Goal: Information Seeking & Learning: Learn about a topic

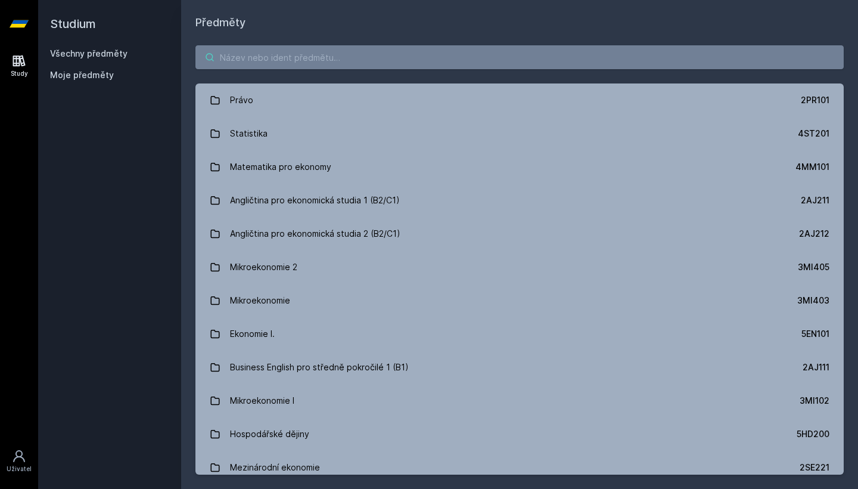
click at [425, 63] on input "search" at bounding box center [519, 57] width 648 height 24
paste input "4IT556"
type input "4IT556"
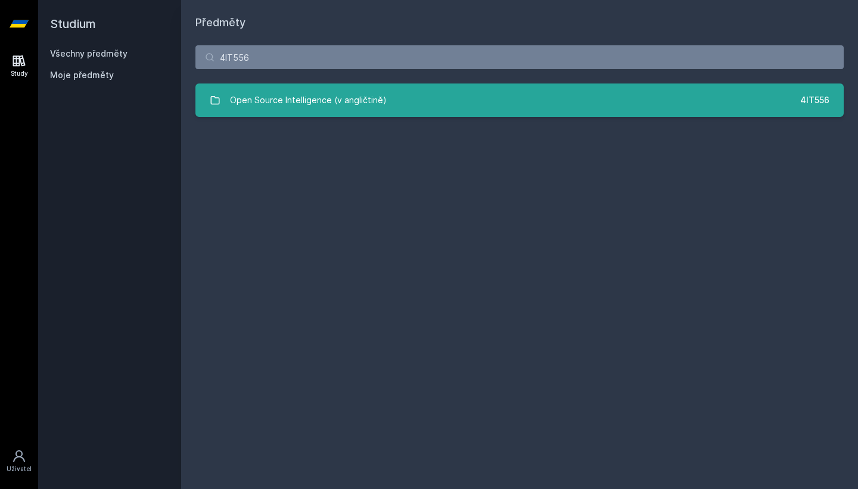
click at [403, 94] on link "Open Source Intelligence (v angličtině) 4IT556" at bounding box center [519, 99] width 648 height 33
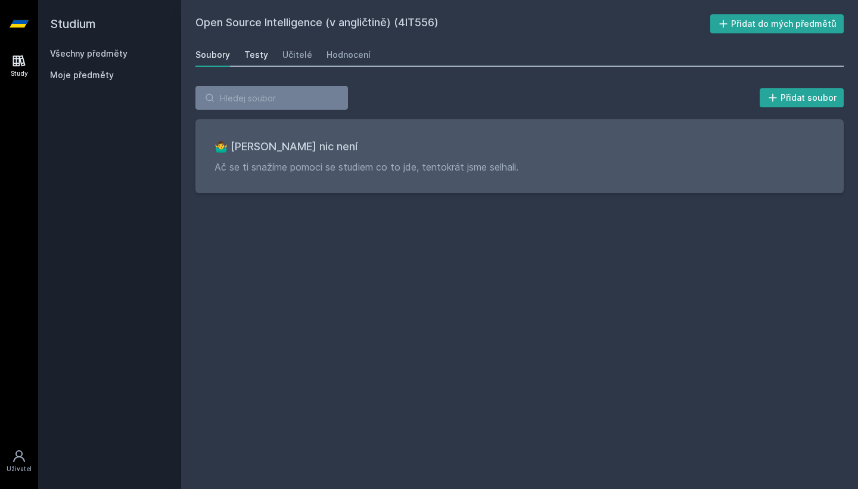
click at [262, 54] on div "Testy" at bounding box center [256, 55] width 24 height 12
click at [303, 60] on div "Učitelé" at bounding box center [297, 55] width 30 height 12
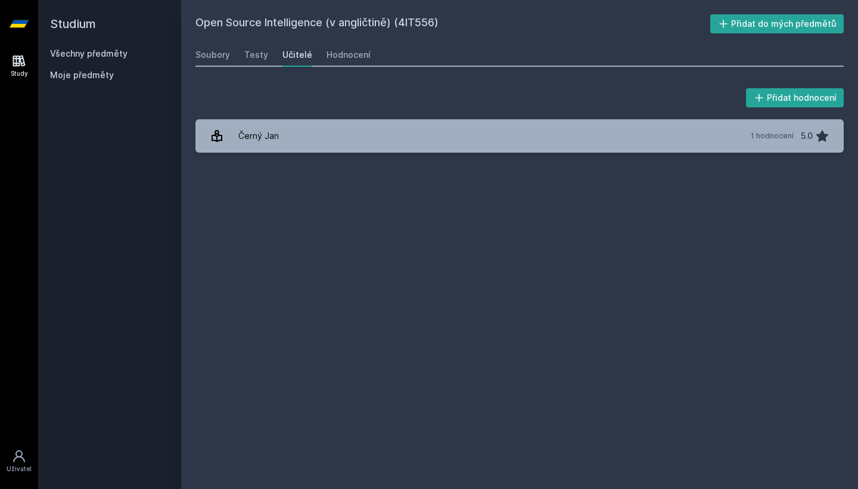
click at [341, 109] on div "Přidat hodnocení" at bounding box center [519, 98] width 648 height 24
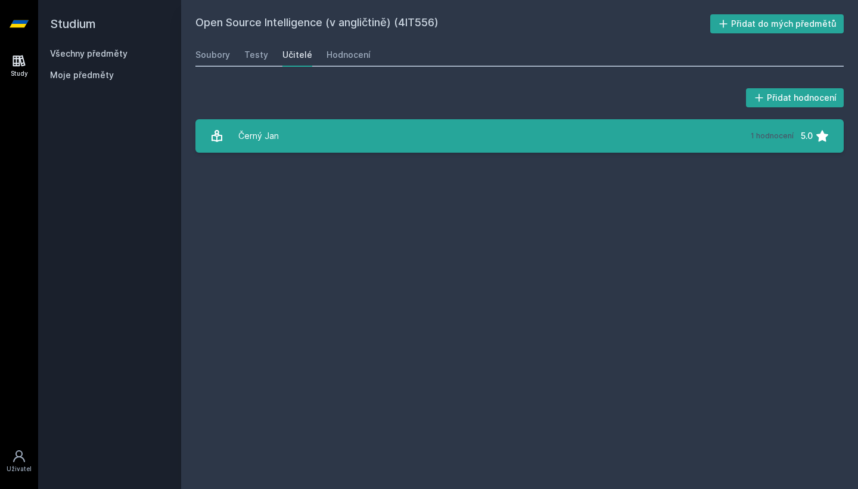
click at [347, 129] on link "Černý [DATE] hodnocení 5.0" at bounding box center [519, 135] width 648 height 33
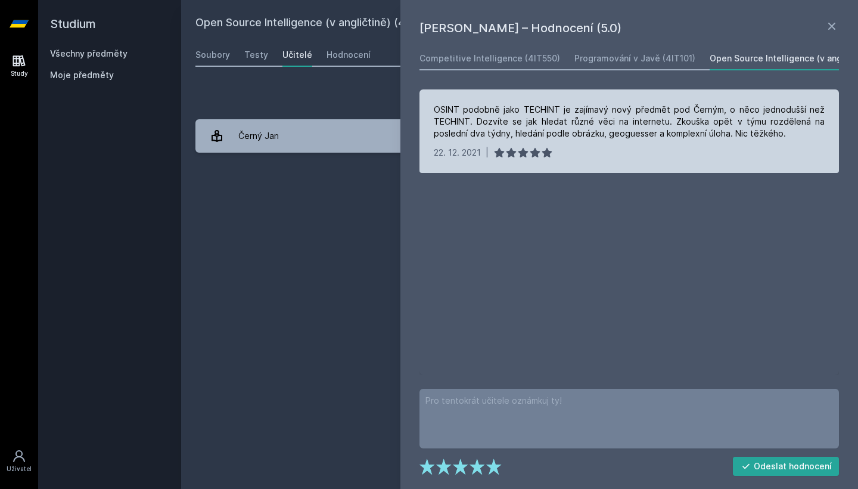
click at [594, 110] on div "OSINT podobně jako TECHINT je zajímavý nový předmět pod Černým, o něco jednoduš…" at bounding box center [629, 122] width 391 height 36
drag, startPoint x: 594, startPoint y: 110, endPoint x: 468, endPoint y: 121, distance: 126.2
click at [468, 121] on div "OSINT podobně jako TECHINT je zajímavý nový předmět pod Černým, o něco jednoduš…" at bounding box center [629, 122] width 391 height 36
click at [474, 122] on div "OSINT podobně jako TECHINT je zajímavý nový předmět pod Černým, o něco jednoduš…" at bounding box center [629, 122] width 391 height 36
drag, startPoint x: 474, startPoint y: 122, endPoint x: 720, endPoint y: 125, distance: 246.1
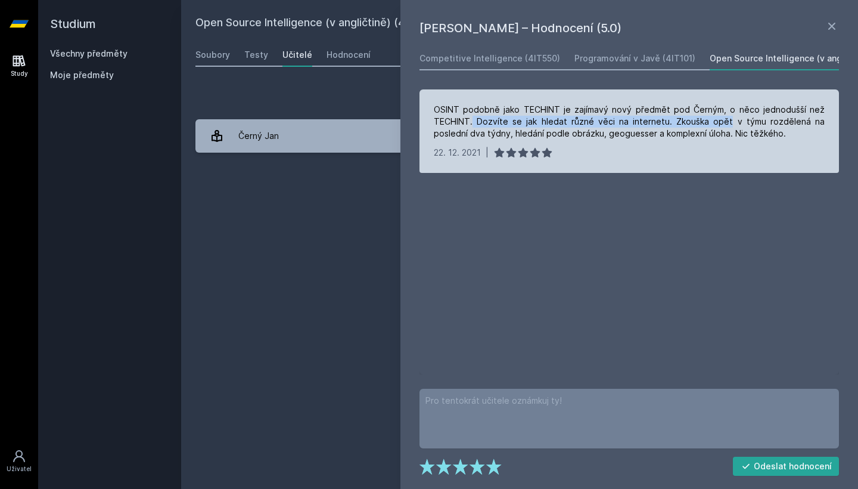
click at [720, 125] on div "OSINT podobně jako TECHINT je zajímavý nový předmět pod Černým, o něco jednoduš…" at bounding box center [629, 122] width 391 height 36
click at [759, 138] on div "OSINT podobně jako TECHINT je zajímavý nový předmět pod Černým, o něco jednoduš…" at bounding box center [629, 122] width 391 height 36
drag, startPoint x: 759, startPoint y: 138, endPoint x: 727, endPoint y: 136, distance: 32.2
click at [727, 136] on div "OSINT podobně jako TECHINT je zajímavý nový předmět pod Černým, o něco jednoduš…" at bounding box center [629, 122] width 391 height 36
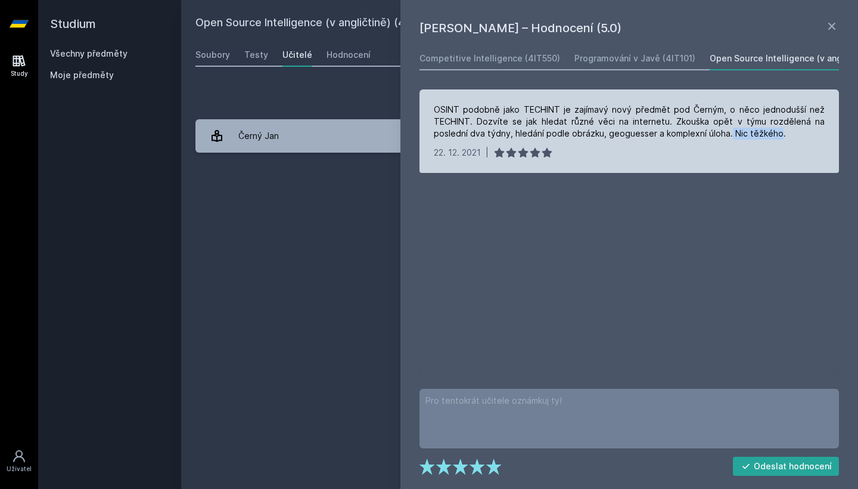
drag, startPoint x: 727, startPoint y: 136, endPoint x: 750, endPoint y: 136, distance: 23.2
click at [750, 136] on div "OSINT podobně jako TECHINT je zajímavý nový předmět pod Černým, o něco jednoduš…" at bounding box center [629, 122] width 391 height 36
drag, startPoint x: 750, startPoint y: 136, endPoint x: 688, endPoint y: 126, distance: 63.3
click at [688, 126] on div "OSINT podobně jako TECHINT je zajímavý nový předmět pod Černým, o něco jednoduš…" at bounding box center [629, 122] width 391 height 36
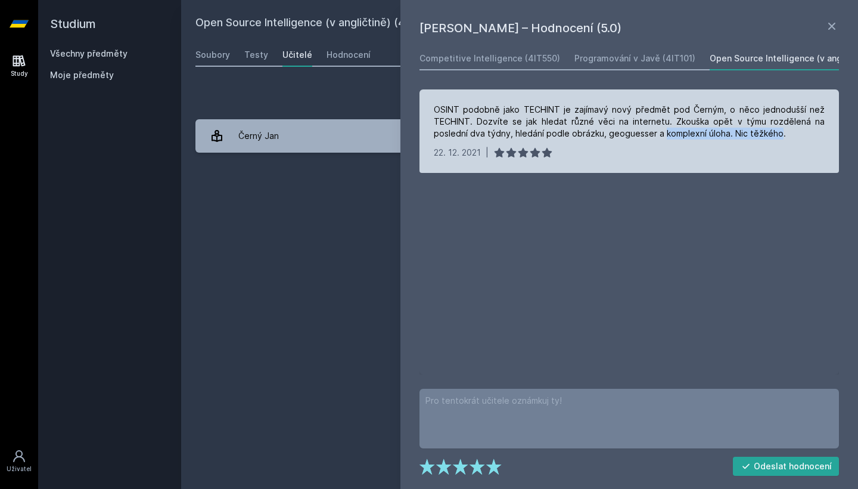
click at [688, 127] on div "OSINT podobně jako TECHINT je zajímavý nový předmět pod Černým, o něco jednoduš…" at bounding box center [629, 122] width 391 height 36
click at [684, 122] on div "OSINT podobně jako TECHINT je zajímavý nový předmět pod Černým, o něco jednoduš…" at bounding box center [629, 122] width 391 height 36
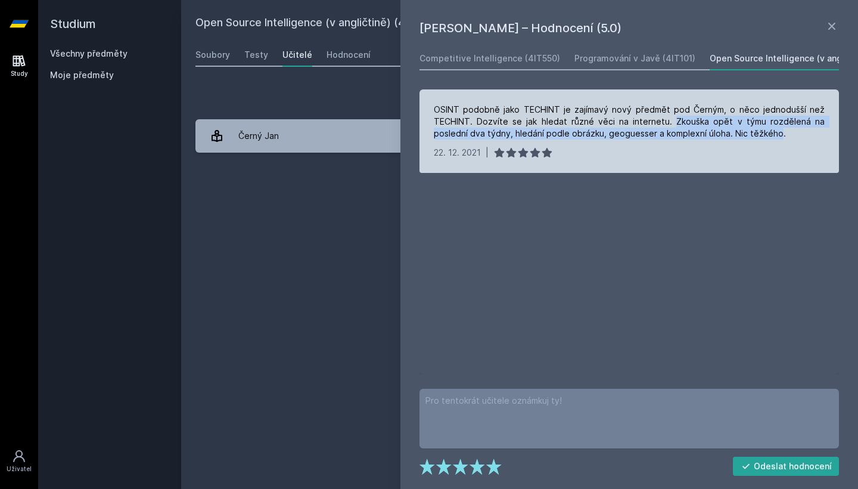
drag, startPoint x: 684, startPoint y: 122, endPoint x: 756, endPoint y: 131, distance: 72.7
click at [756, 131] on div "OSINT podobně jako TECHINT je zajímavý nový předmět pod Černým, o něco jednoduš…" at bounding box center [629, 122] width 391 height 36
drag, startPoint x: 756, startPoint y: 131, endPoint x: 684, endPoint y: 124, distance: 72.5
click at [684, 124] on div "OSINT podobně jako TECHINT je zajímavý nový předmět pod Černým, o něco jednoduš…" at bounding box center [629, 122] width 391 height 36
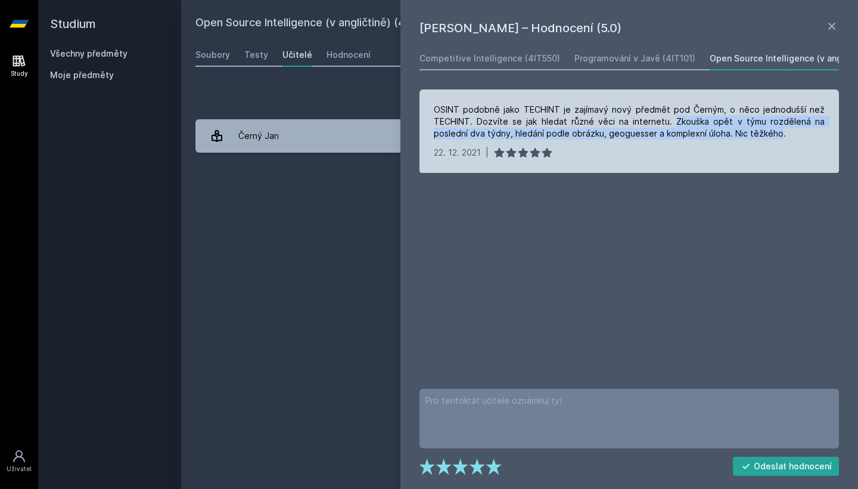
click at [684, 124] on div "OSINT podobně jako TECHINT je zajímavý nový předmět pod Černým, o něco jednoduš…" at bounding box center [629, 122] width 391 height 36
drag, startPoint x: 684, startPoint y: 124, endPoint x: 749, endPoint y: 130, distance: 65.3
click at [749, 130] on div "OSINT podobně jako TECHINT je zajímavý nový předmět pod Černým, o něco jednoduš…" at bounding box center [629, 122] width 391 height 36
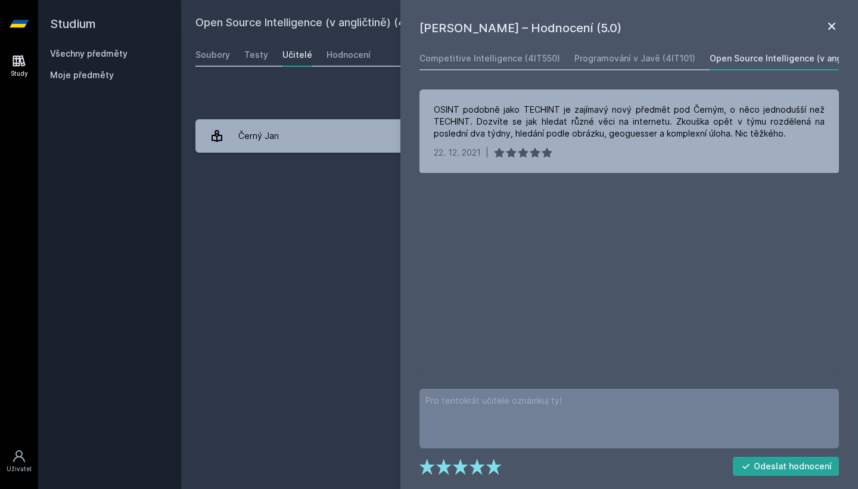
click at [827, 22] on icon at bounding box center [832, 26] width 14 height 14
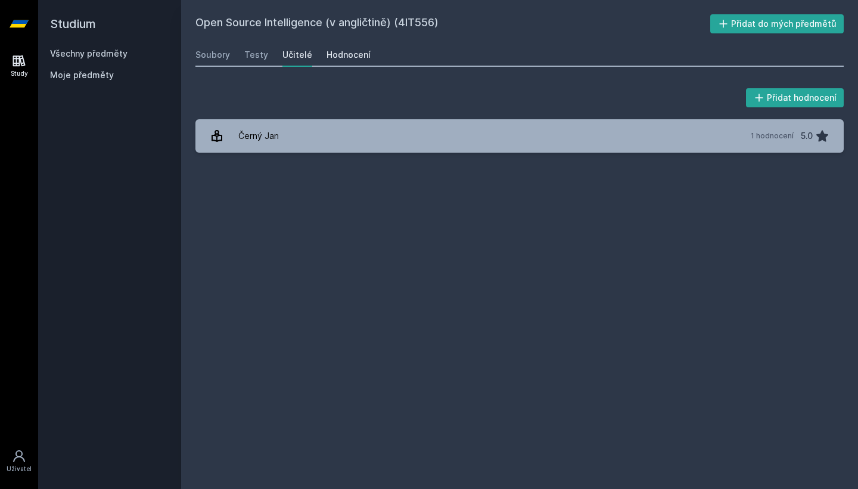
click at [343, 55] on div "Hodnocení" at bounding box center [349, 55] width 44 height 12
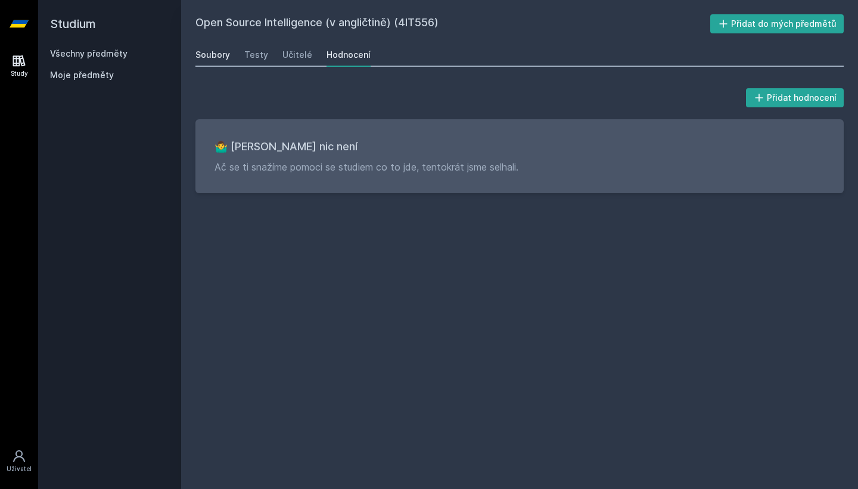
click at [203, 60] on div "Soubory" at bounding box center [212, 55] width 35 height 12
